Goal: Answer question/provide support: Share knowledge or assist other users

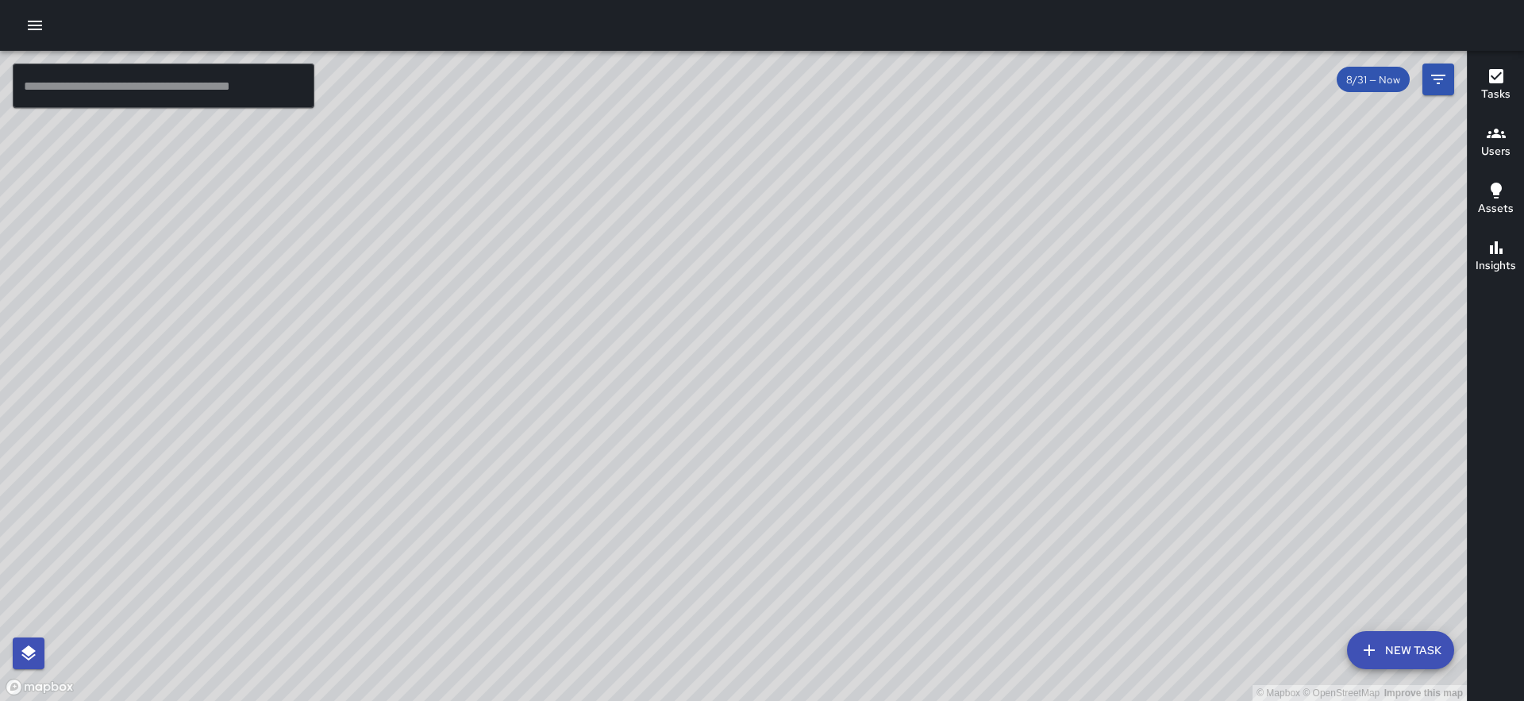
click at [1497, 149] on h6 "Users" at bounding box center [1495, 151] width 29 height 17
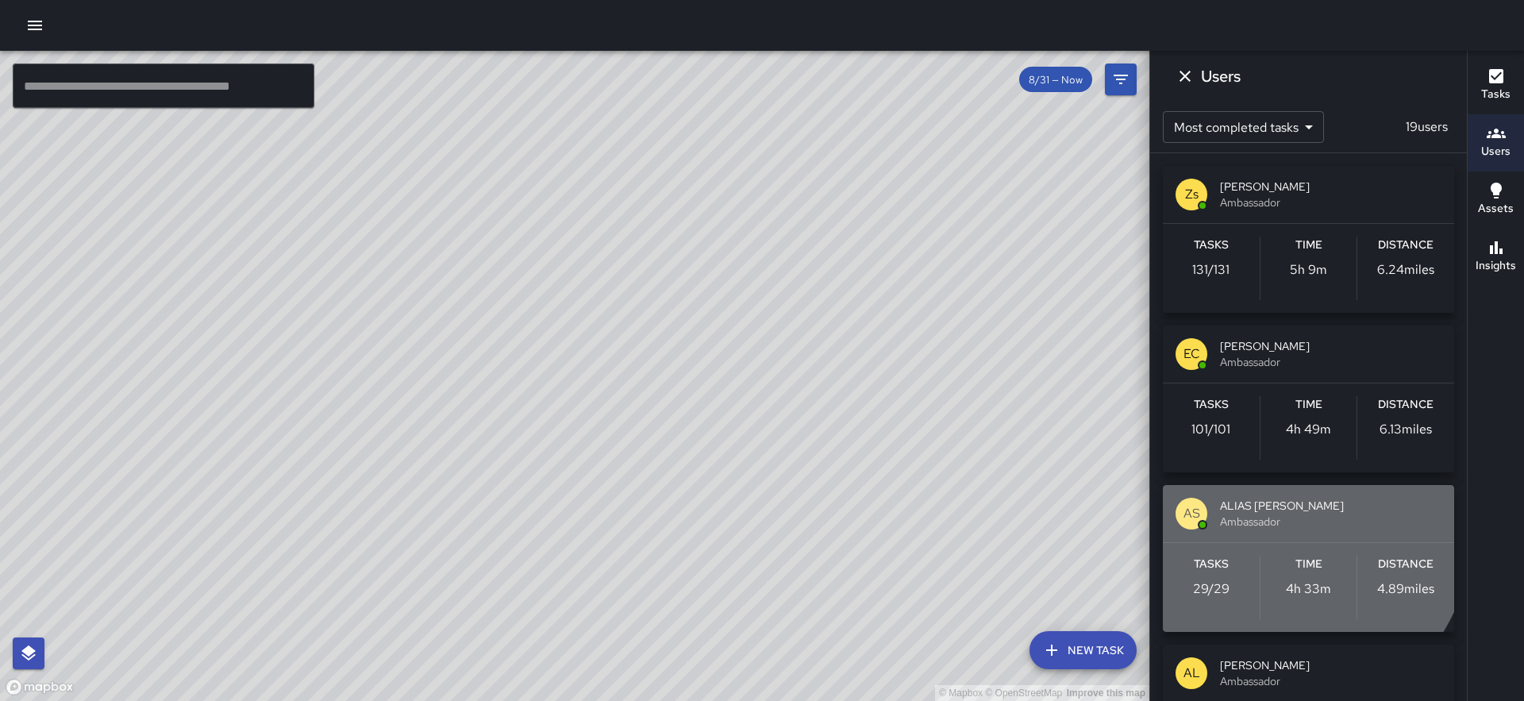
click at [1239, 510] on span "ALIAS [PERSON_NAME]" at bounding box center [1331, 506] width 222 height 16
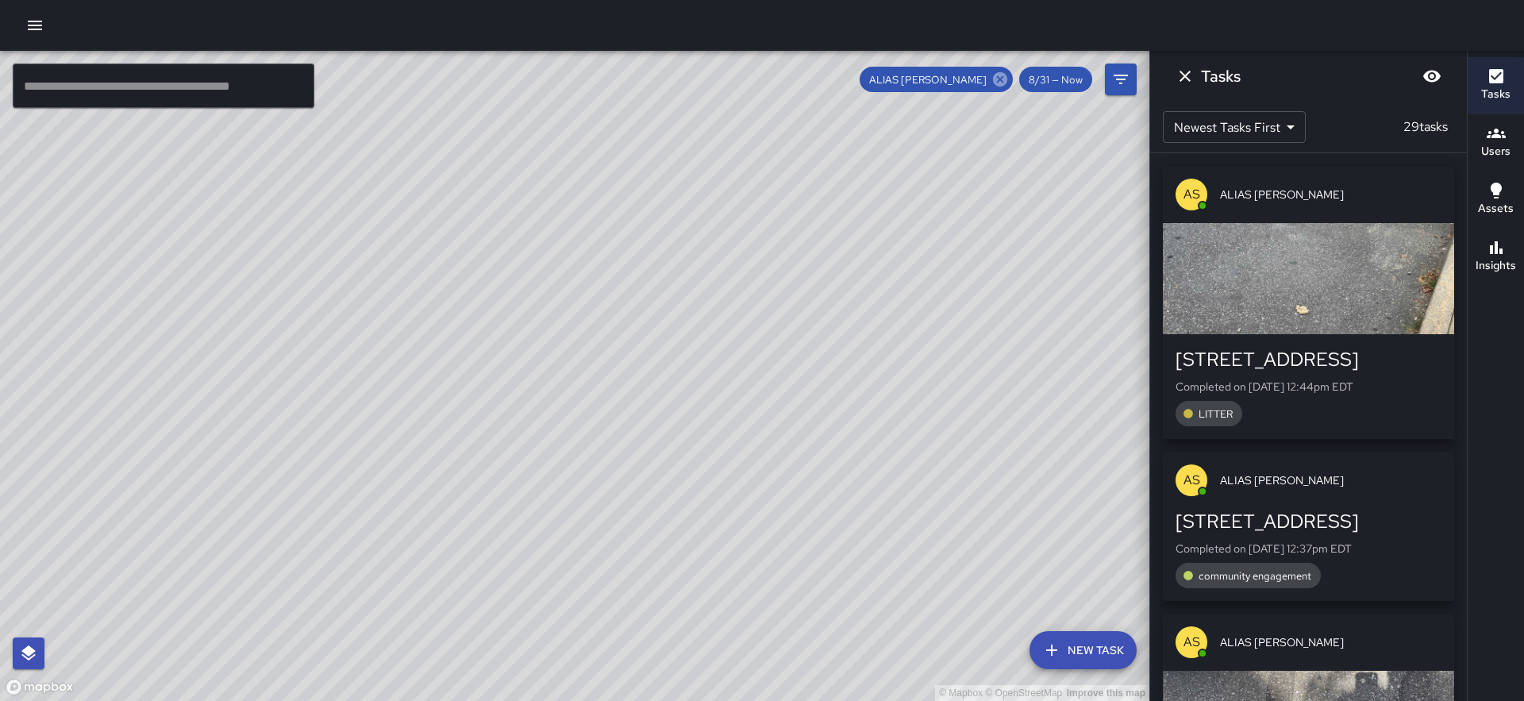
click at [1000, 78] on icon at bounding box center [1000, 79] width 17 height 17
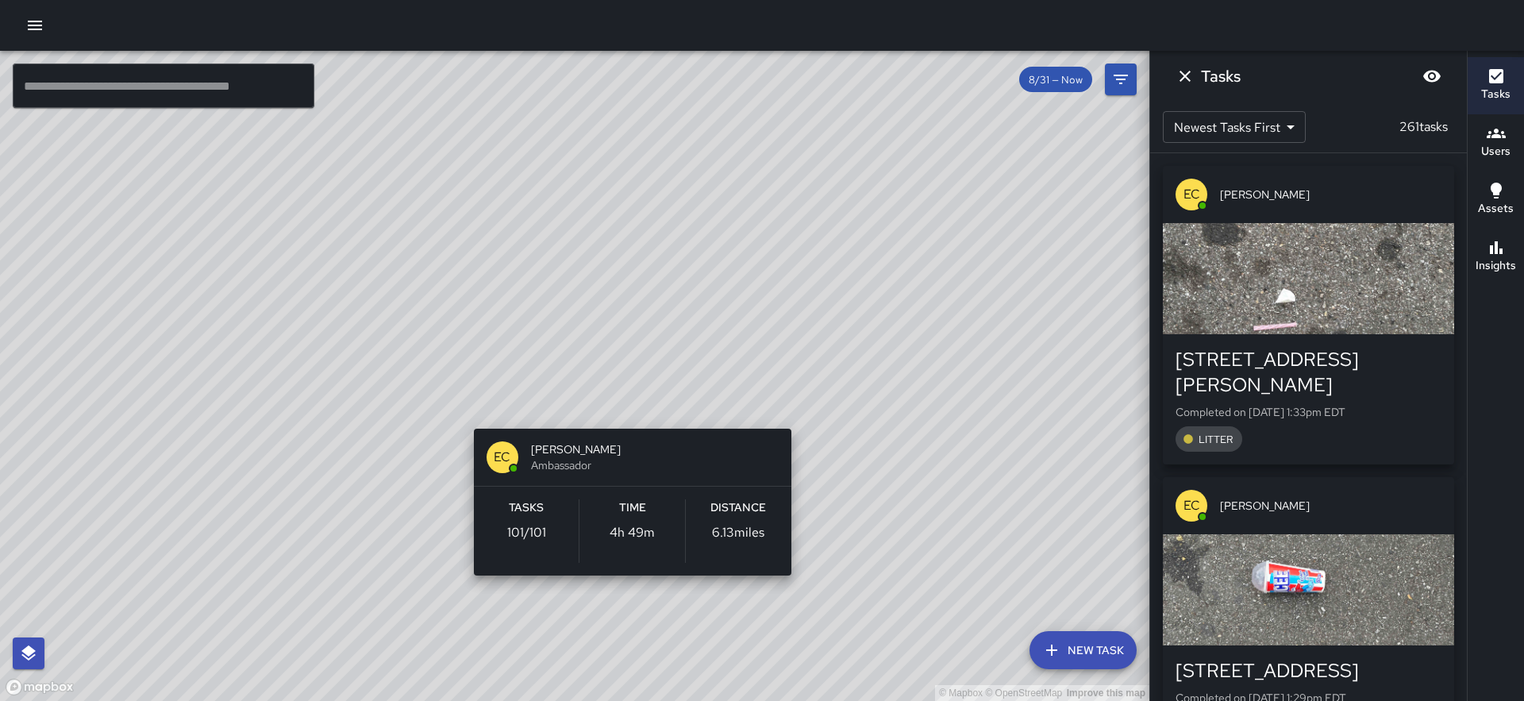
click at [469, 409] on div "© Mapbox © OpenStreetMap Improve this map EC [PERSON_NAME] Ambassador Tasks 101…" at bounding box center [575, 376] width 1150 height 650
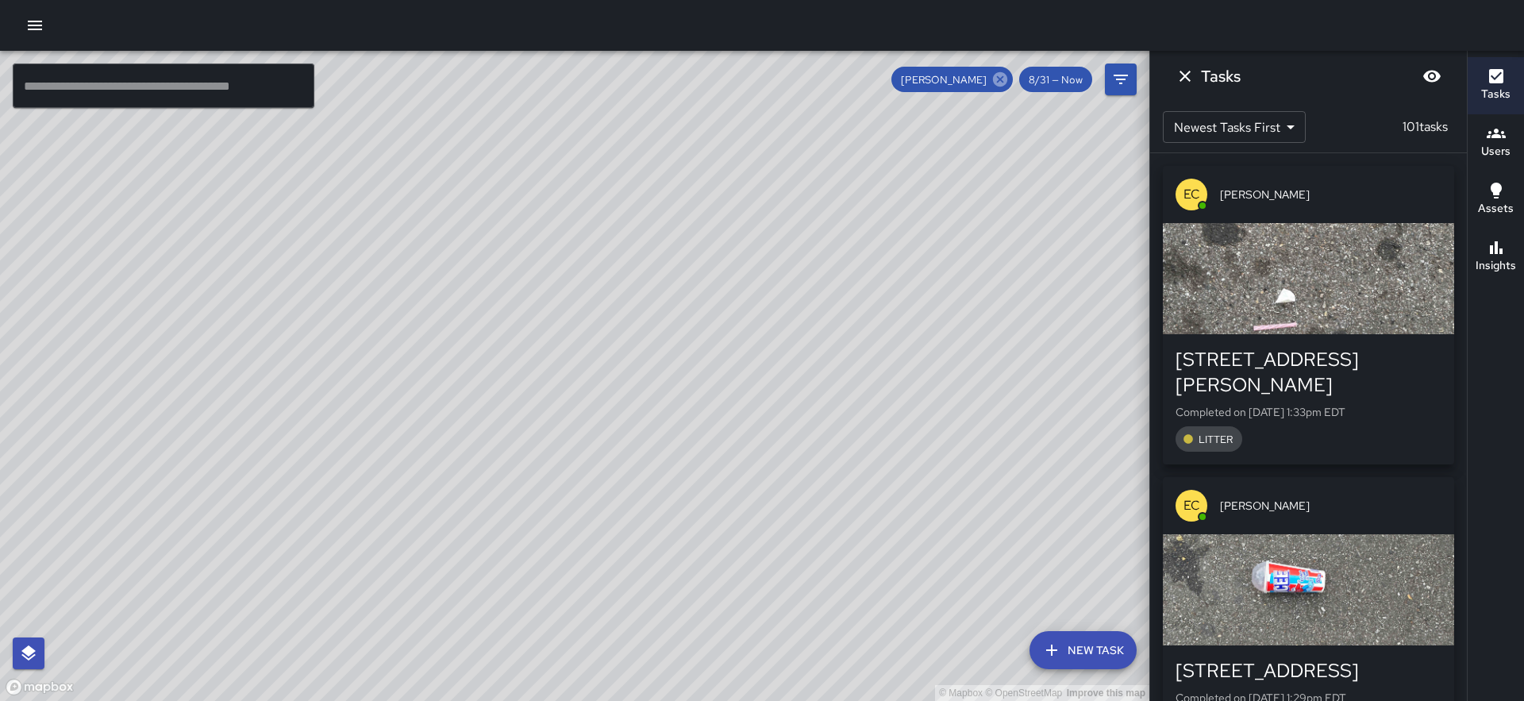
click at [1004, 78] on icon at bounding box center [1000, 79] width 17 height 17
click at [1189, 75] on icon "Dismiss" at bounding box center [1185, 76] width 19 height 19
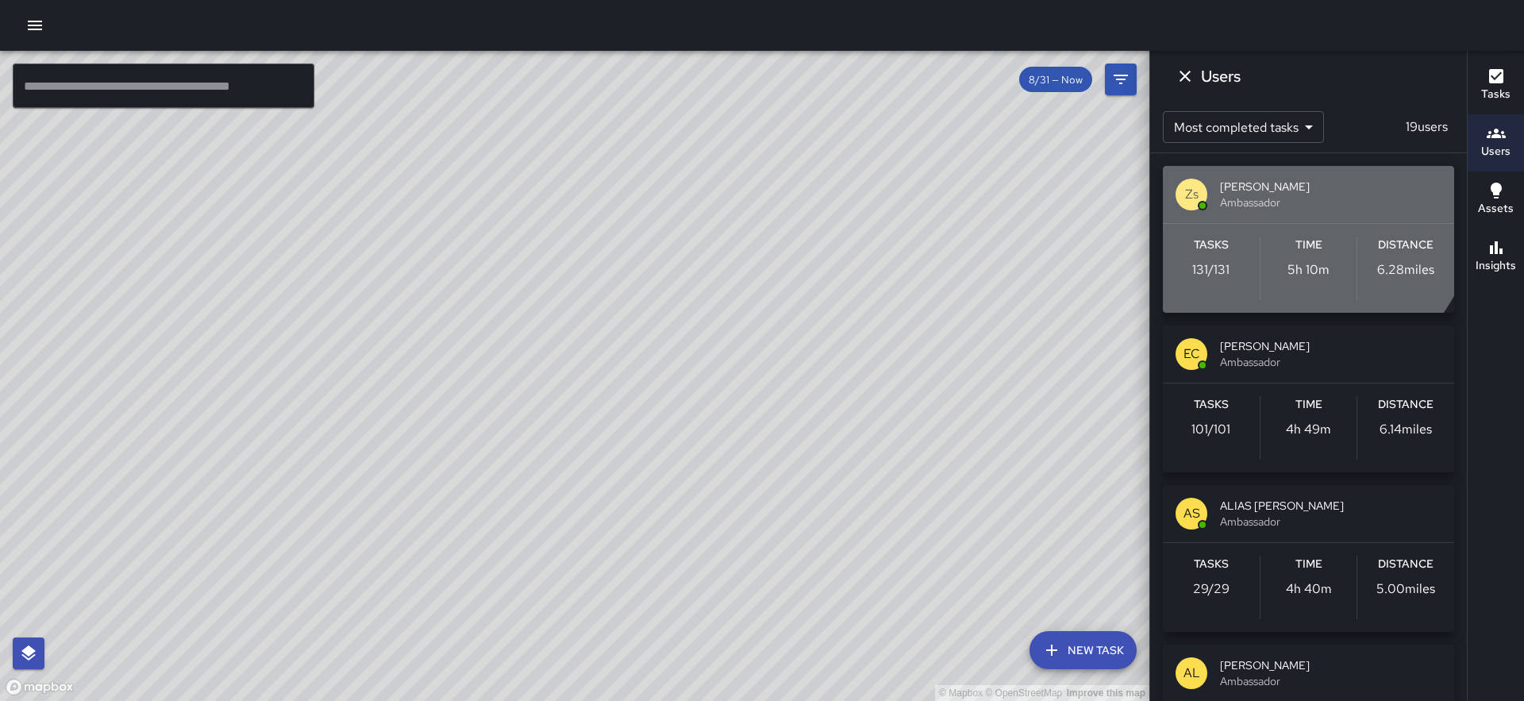
click at [1254, 182] on span "[PERSON_NAME]" at bounding box center [1331, 187] width 222 height 16
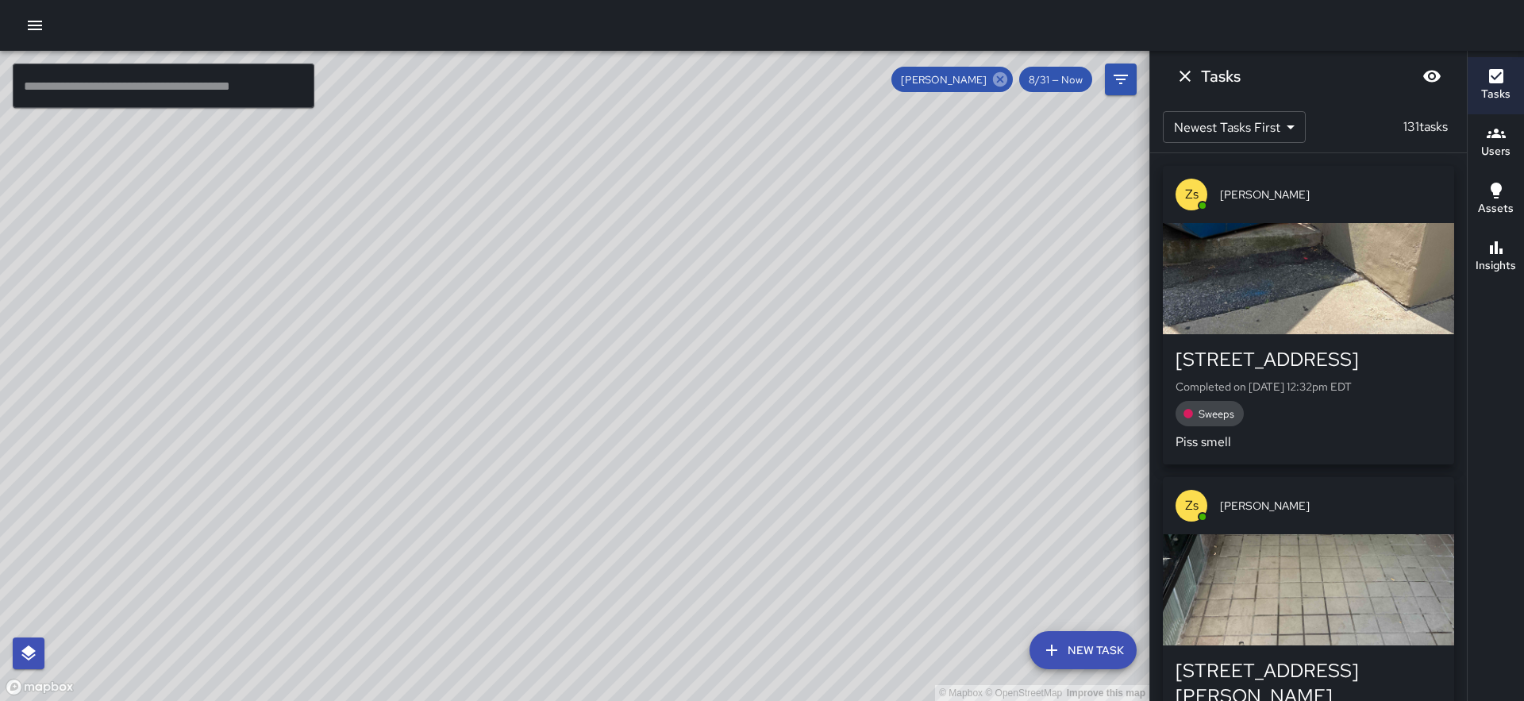
click at [1002, 78] on icon at bounding box center [1000, 79] width 17 height 17
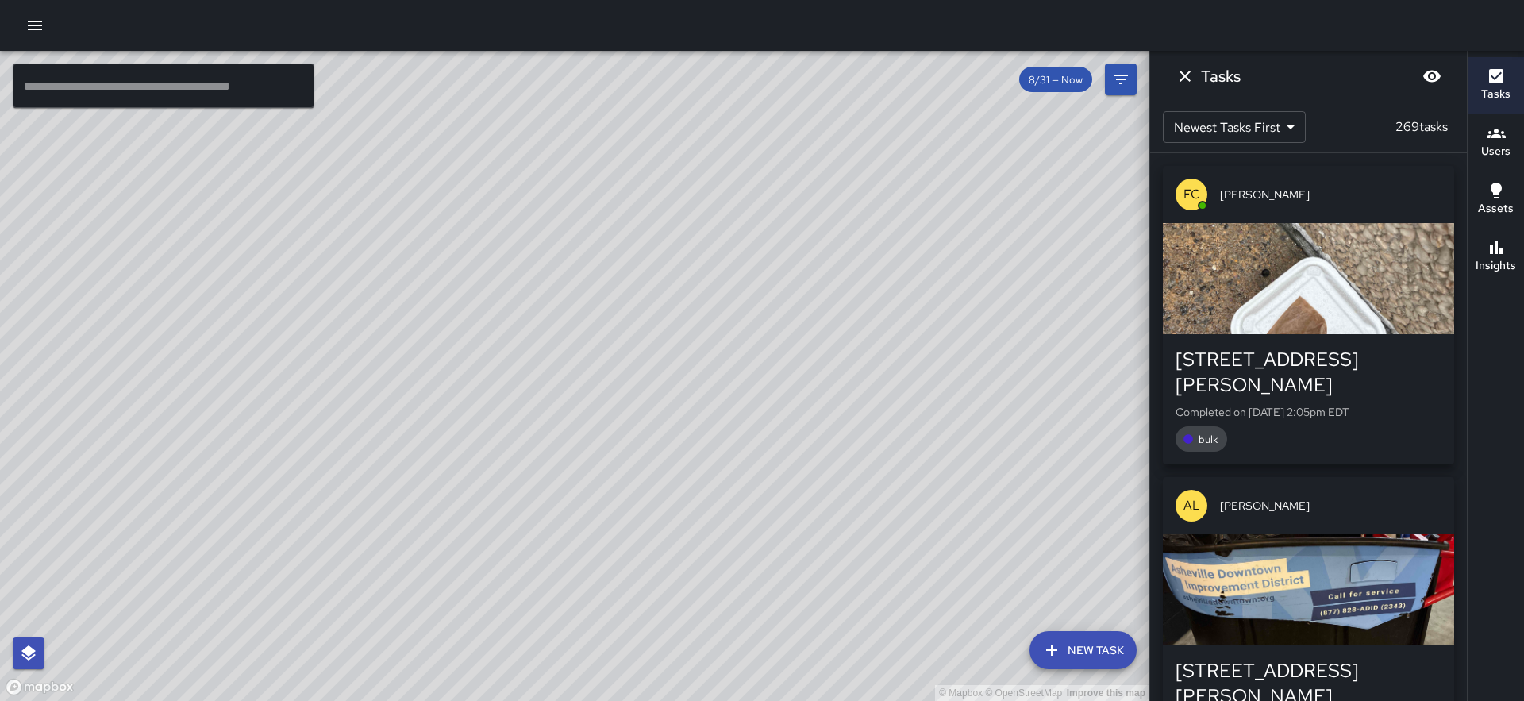
click at [1242, 195] on span "[PERSON_NAME]" at bounding box center [1331, 195] width 222 height 16
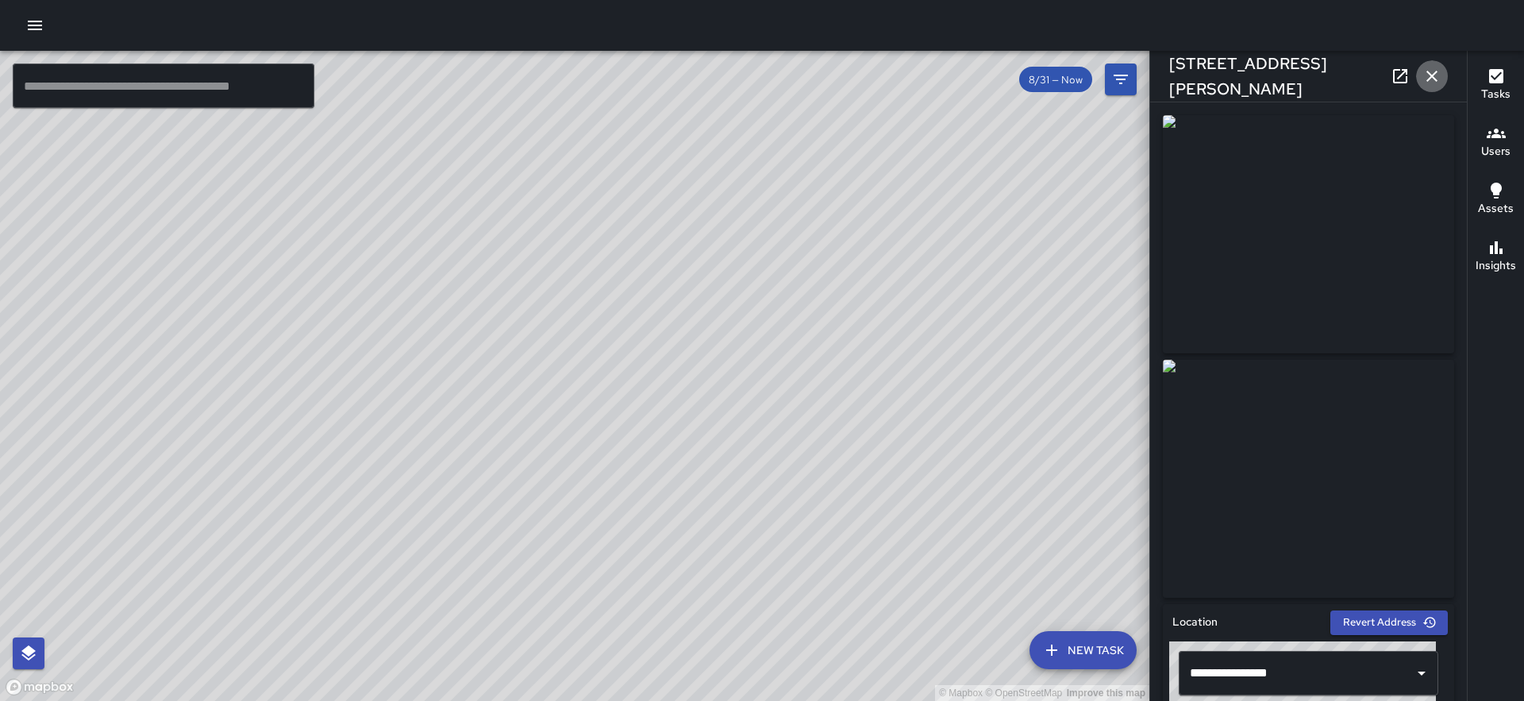
click at [1429, 80] on icon "button" at bounding box center [1432, 76] width 19 height 19
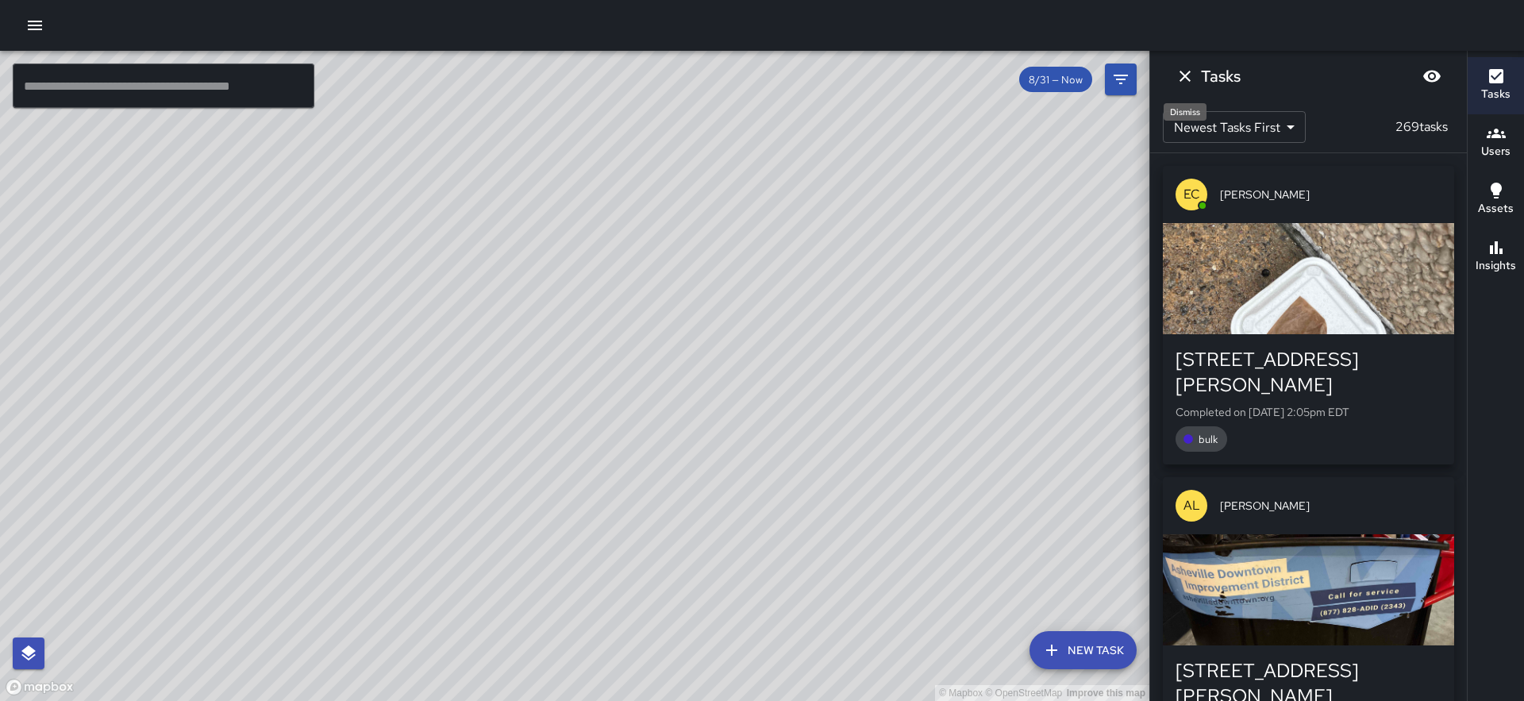
click at [1188, 81] on icon "Dismiss" at bounding box center [1185, 76] width 19 height 19
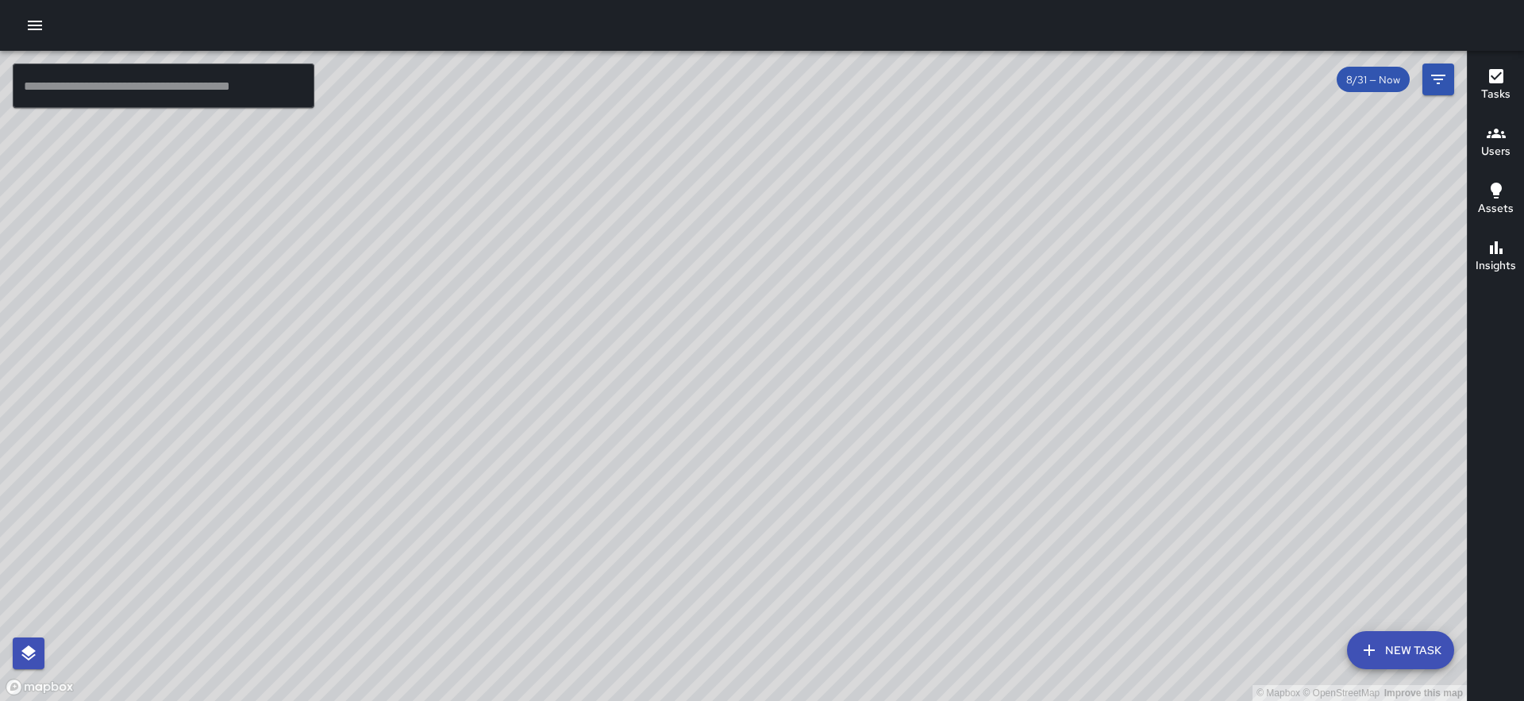
click at [1492, 142] on icon "button" at bounding box center [1496, 133] width 19 height 19
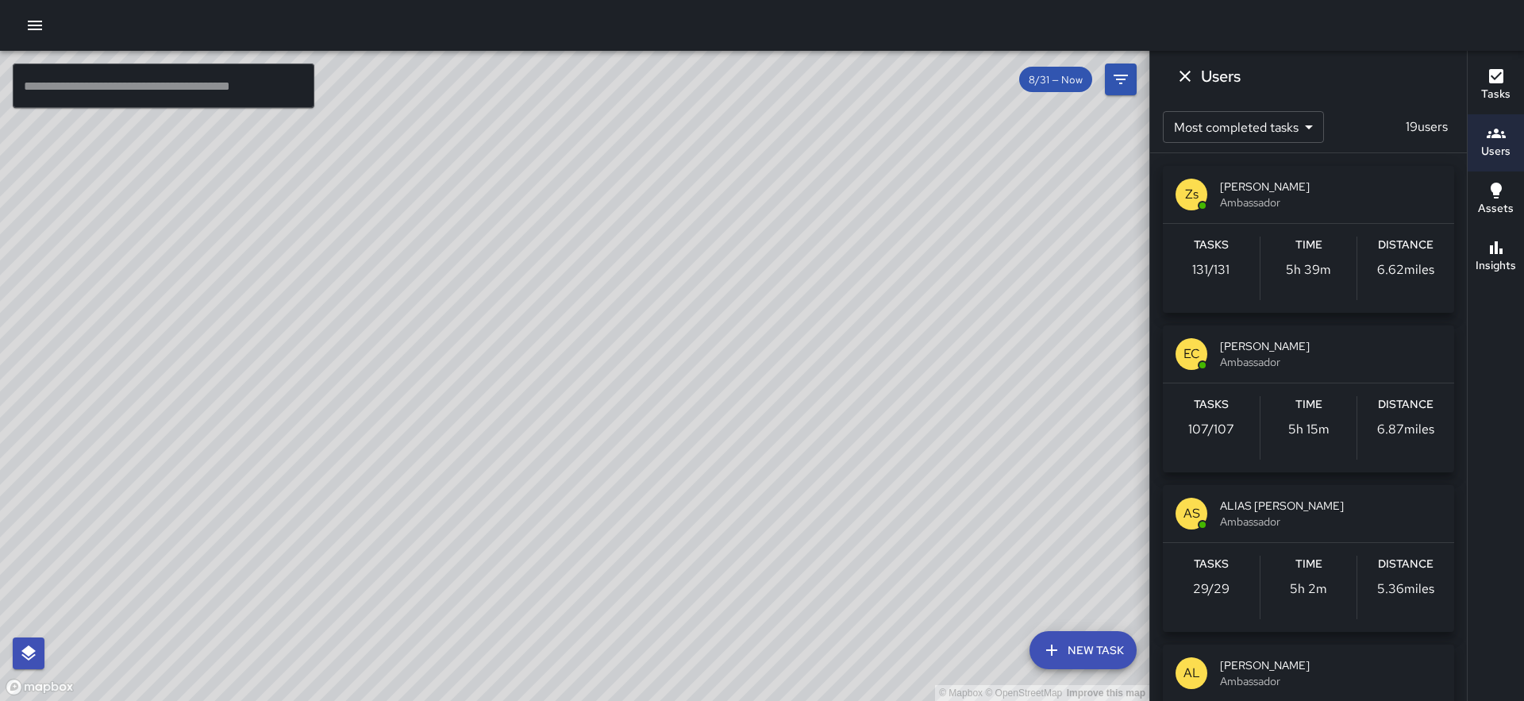
click at [1251, 347] on span "[PERSON_NAME]" at bounding box center [1331, 346] width 222 height 16
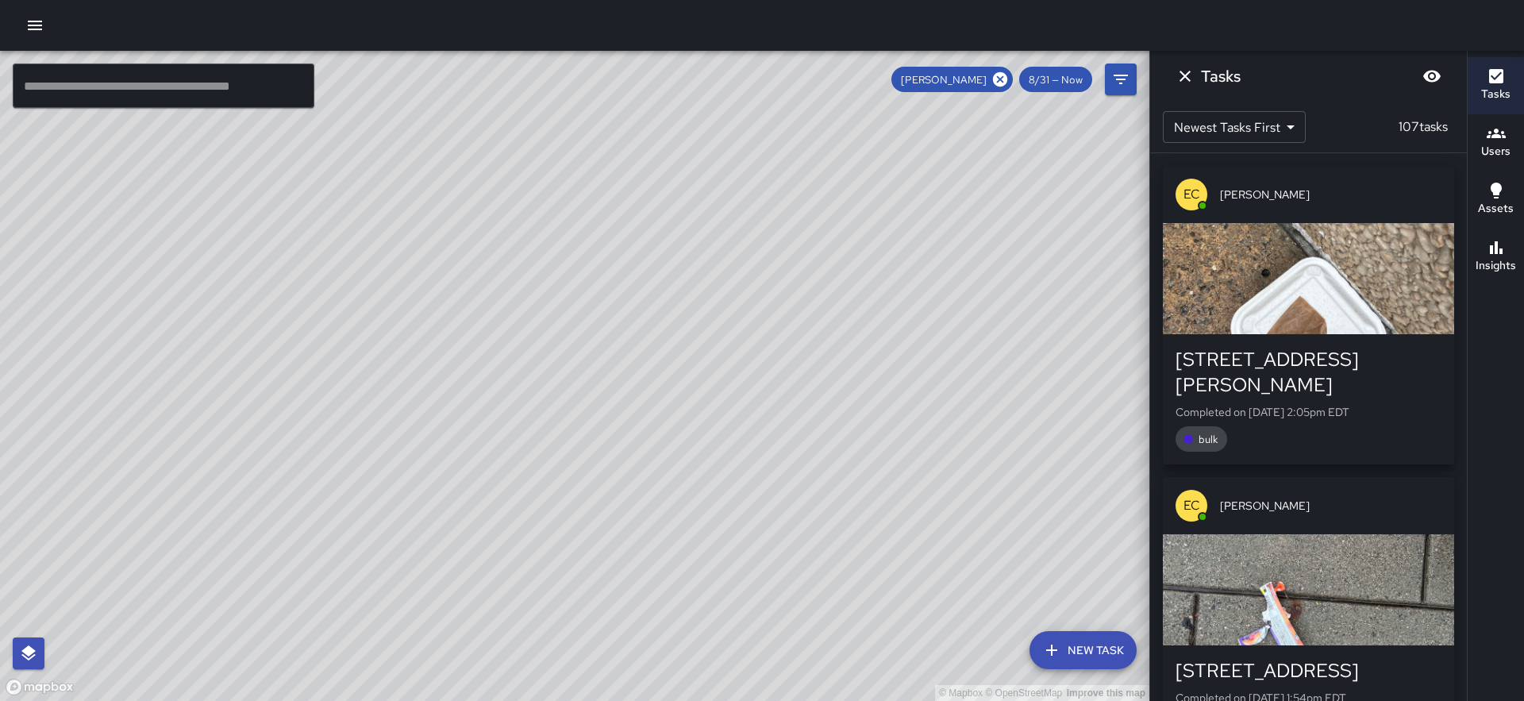
drag, startPoint x: 896, startPoint y: 375, endPoint x: 854, endPoint y: 375, distance: 41.3
click at [857, 375] on div "© Mapbox © OpenStreetMap Improve this map" at bounding box center [575, 376] width 1150 height 650
drag, startPoint x: 1016, startPoint y: 376, endPoint x: 815, endPoint y: 328, distance: 206.6
click at [815, 328] on div "© Mapbox © OpenStreetMap Improve this map" at bounding box center [575, 376] width 1150 height 650
